Goal: Register for event/course

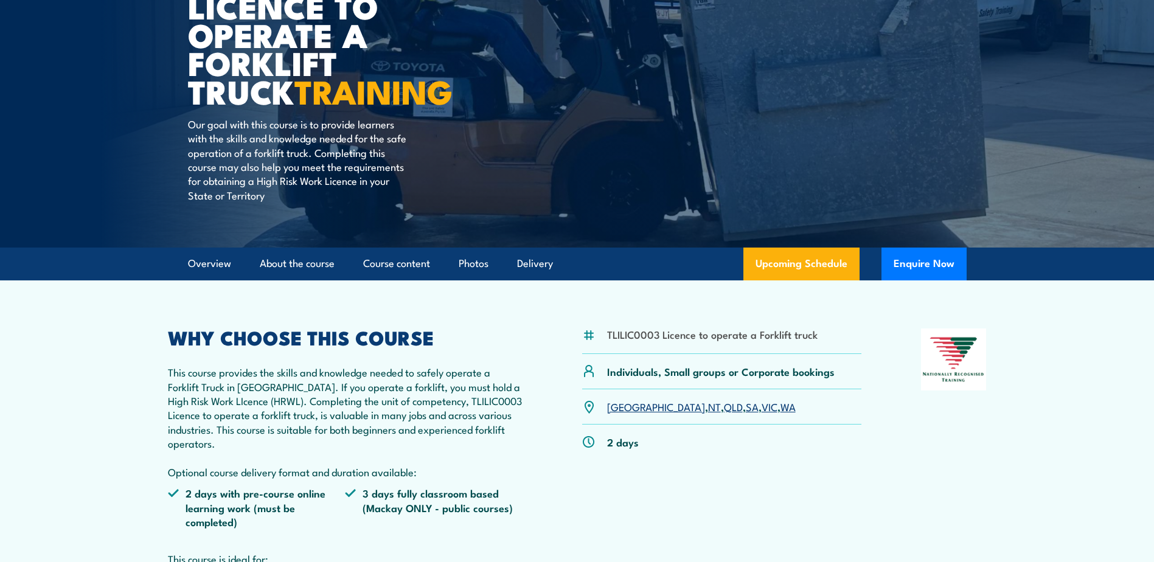
scroll to position [182, 0]
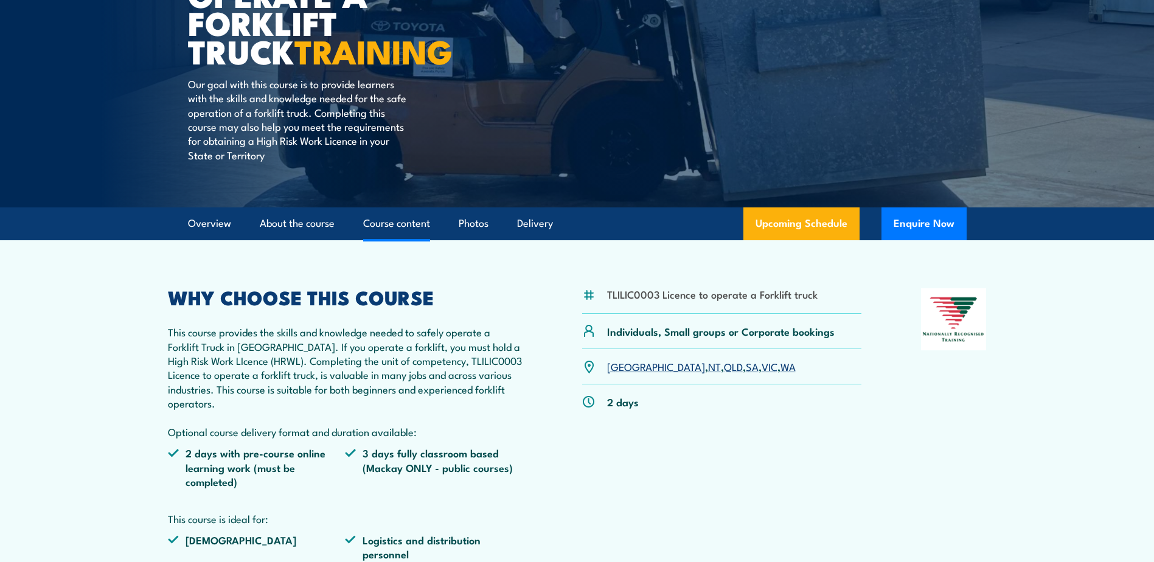
click at [389, 226] on link "Course content" at bounding box center [396, 223] width 67 height 32
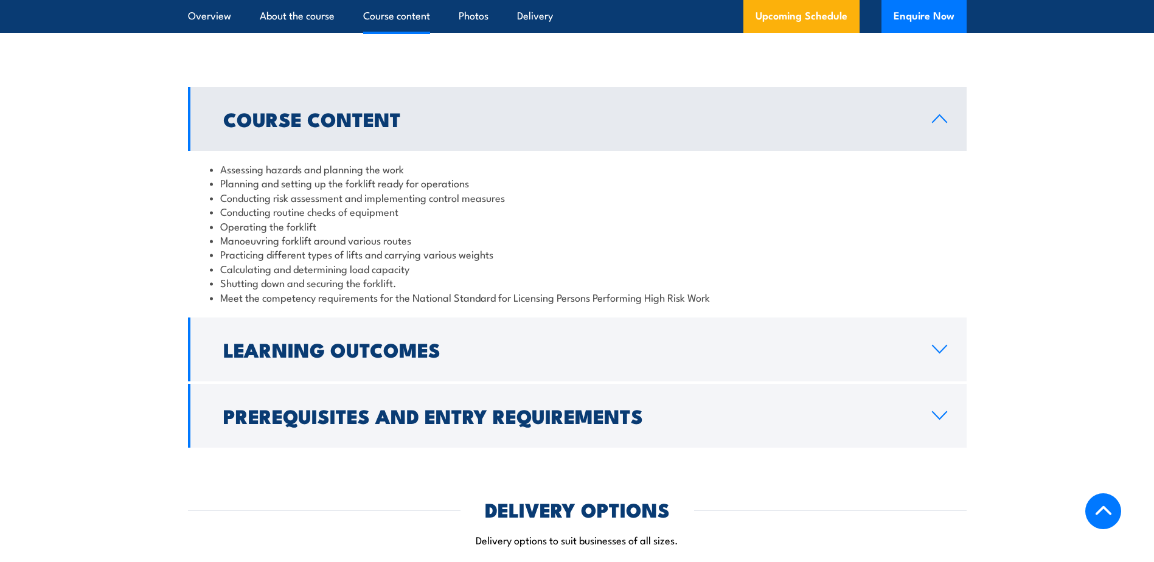
scroll to position [1078, 0]
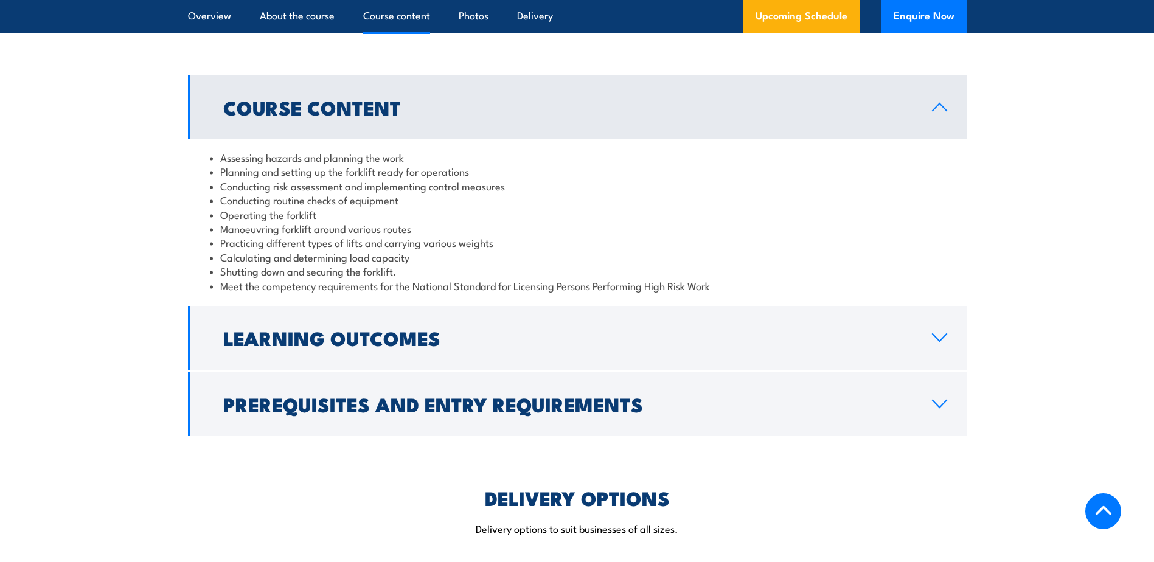
click at [360, 248] on li "Practicing different types of lifts and carrying various weights" at bounding box center [577, 242] width 735 height 14
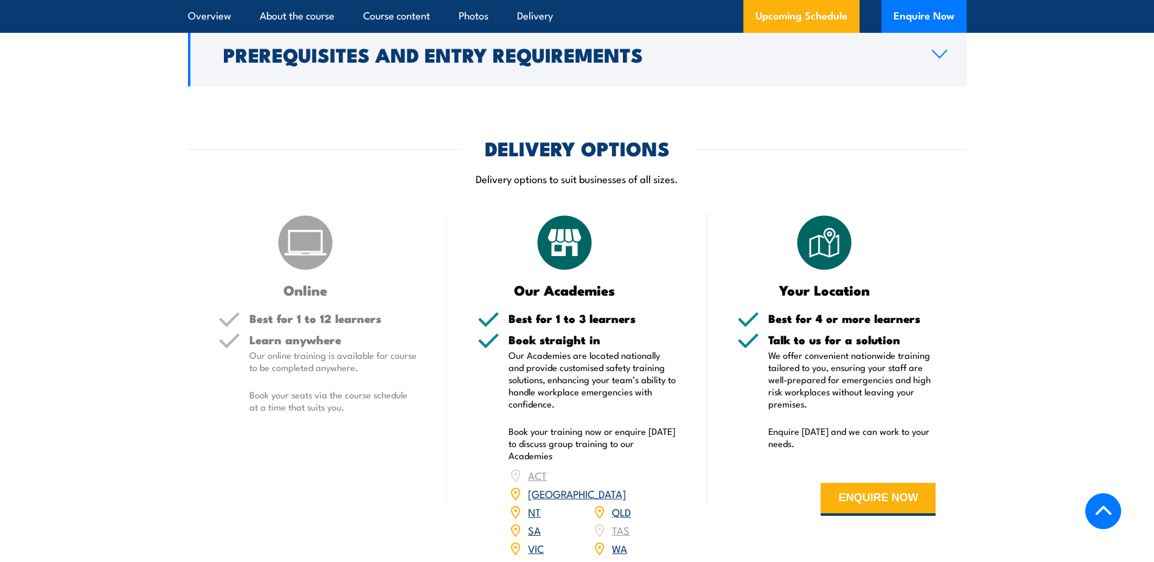
scroll to position [1443, 0]
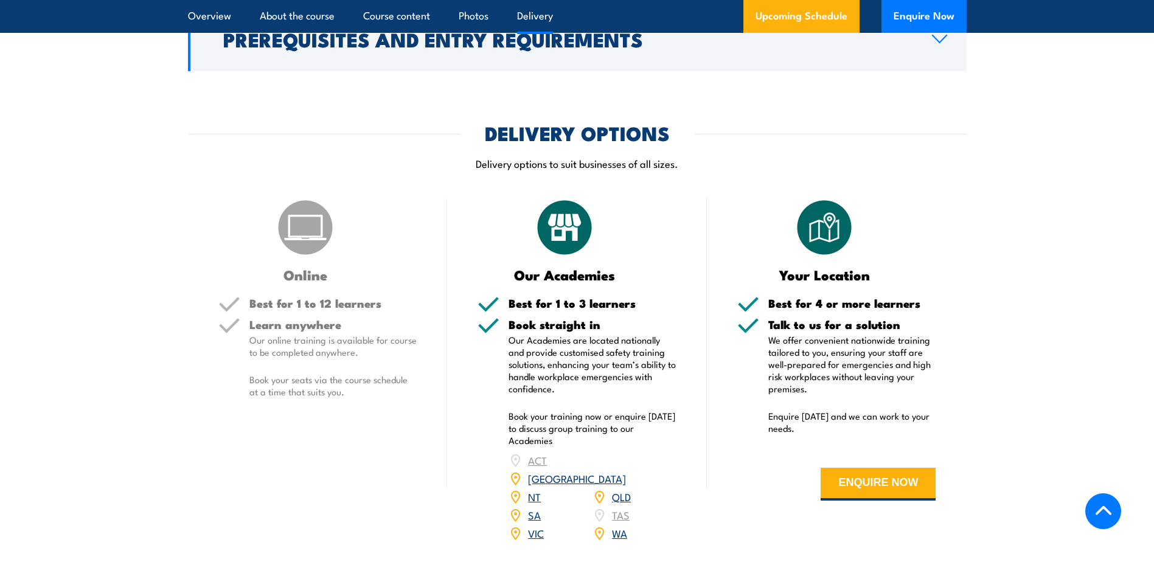
click at [532, 489] on link "NT" at bounding box center [534, 496] width 13 height 15
